Goal: Information Seeking & Learning: Learn about a topic

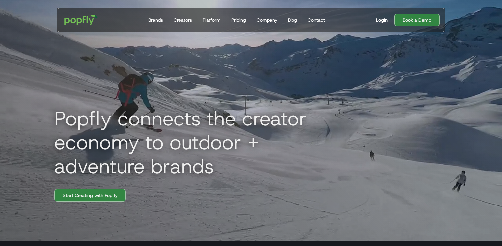
click at [386, 18] on div "Login" at bounding box center [382, 20] width 12 height 7
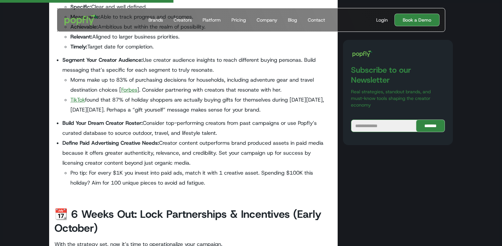
click at [213, 149] on li "Define Paid Advertising Creative Needs: Creator content outperforms brand produ…" at bounding box center [197, 163] width 270 height 50
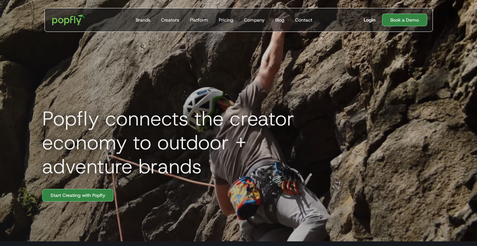
click at [374, 23] on div "Login" at bounding box center [370, 20] width 12 height 7
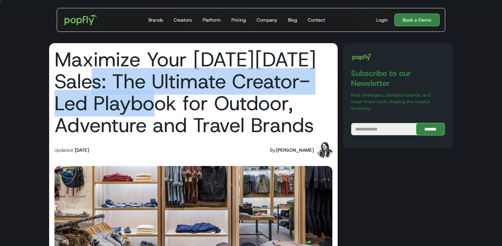
drag, startPoint x: 97, startPoint y: 77, endPoint x: 154, endPoint y: 114, distance: 67.6
click at [154, 114] on h1 "Maximize Your [DATE][DATE] Sales: The Ultimate Creator-Led Playbook for Outdoor…" at bounding box center [193, 92] width 278 height 88
click at [154, 114] on h1 "Maximize Your Black Friday Sales: The Ultimate Creator-Led Playbook for Outdoor…" at bounding box center [193, 92] width 278 height 88
